Goal: Transaction & Acquisition: Purchase product/service

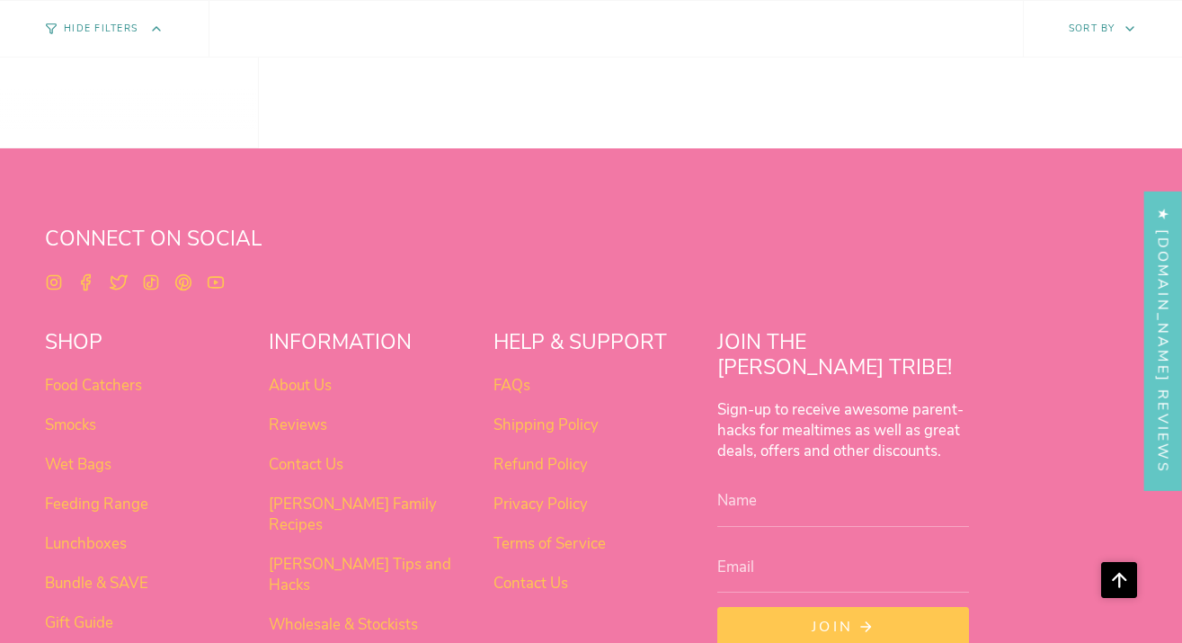
scroll to position [1452, 0]
